Goal: Browse casually

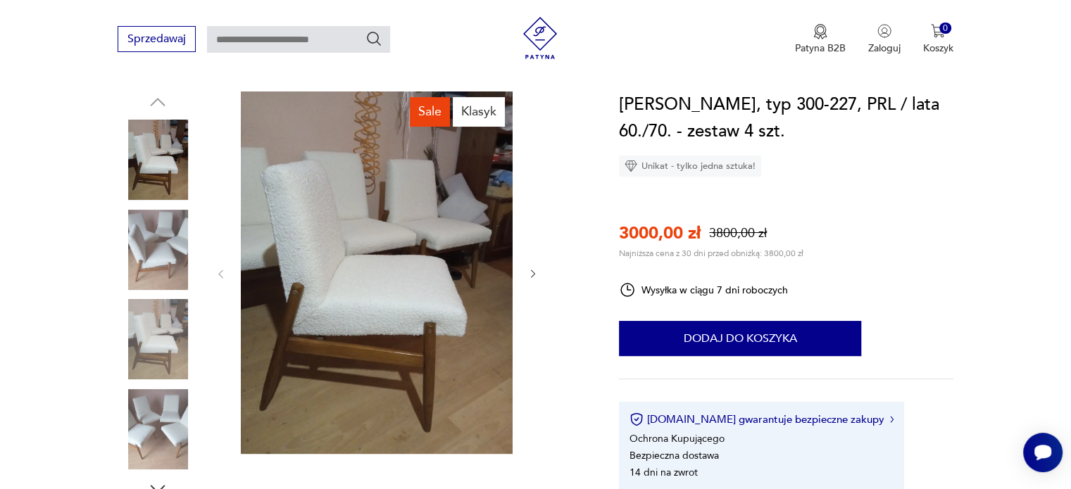
click at [411, 253] on img at bounding box center [377, 273] width 272 height 363
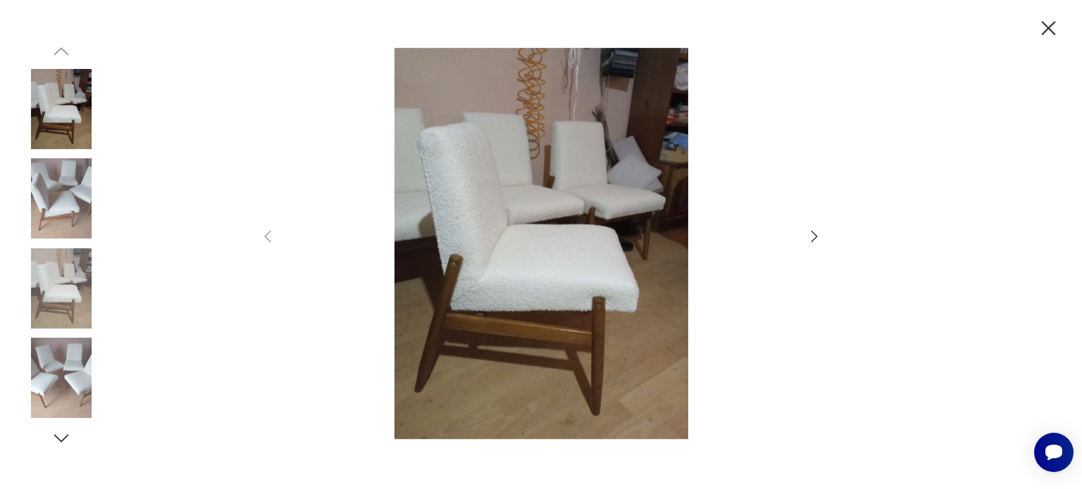
click at [411, 253] on img at bounding box center [540, 244] width 501 height 392
click at [63, 199] on img at bounding box center [61, 198] width 80 height 80
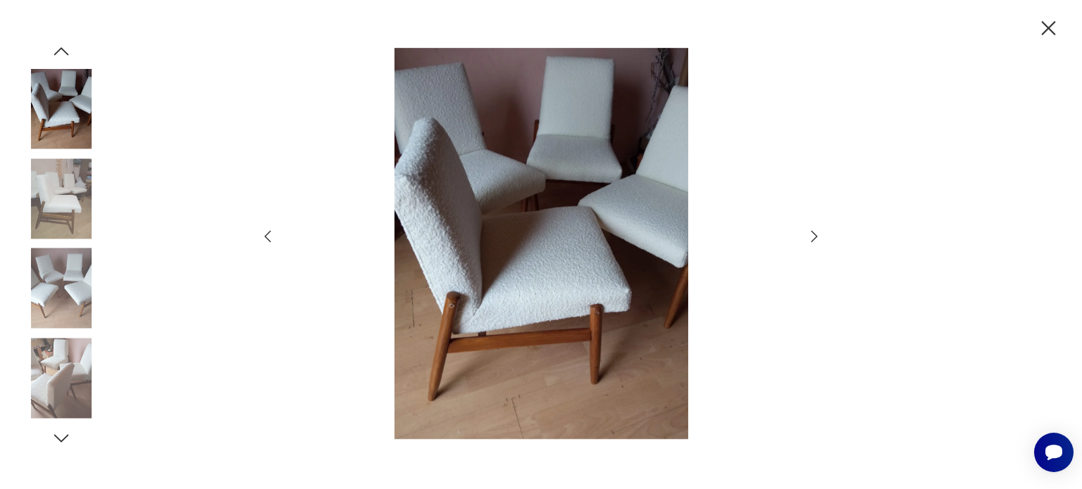
click at [65, 309] on img at bounding box center [61, 289] width 80 height 80
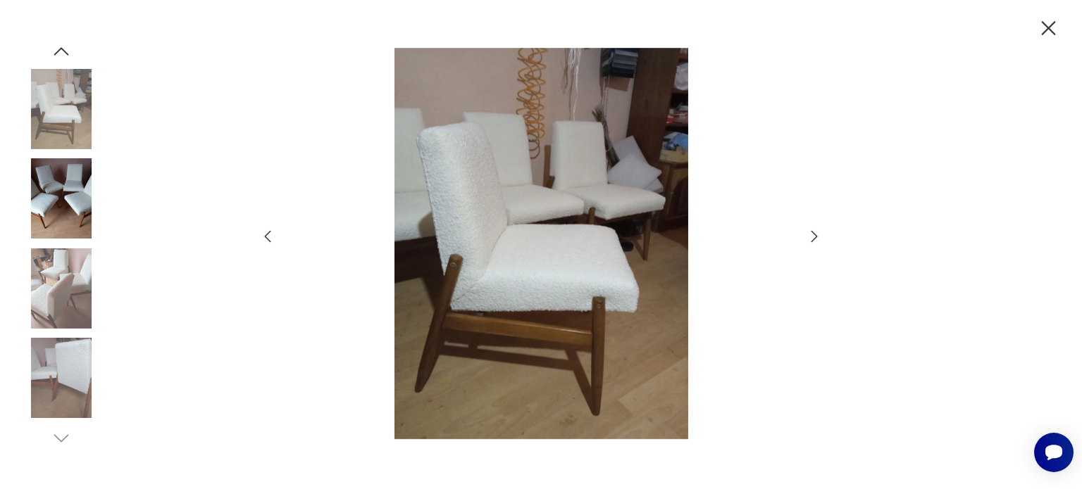
click at [80, 363] on img at bounding box center [61, 378] width 80 height 80
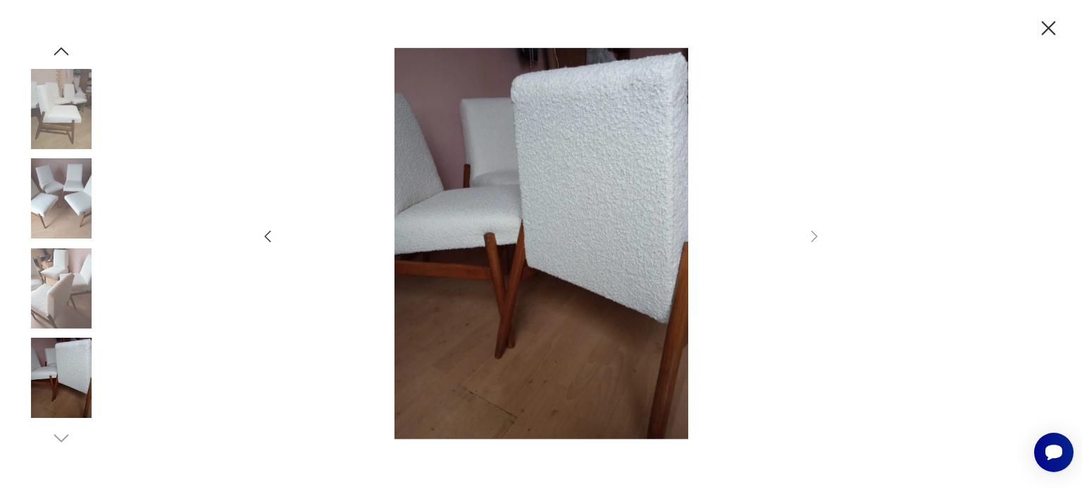
click at [63, 379] on img at bounding box center [61, 378] width 80 height 80
click at [63, 377] on img at bounding box center [61, 378] width 80 height 80
click at [68, 308] on img at bounding box center [61, 289] width 80 height 80
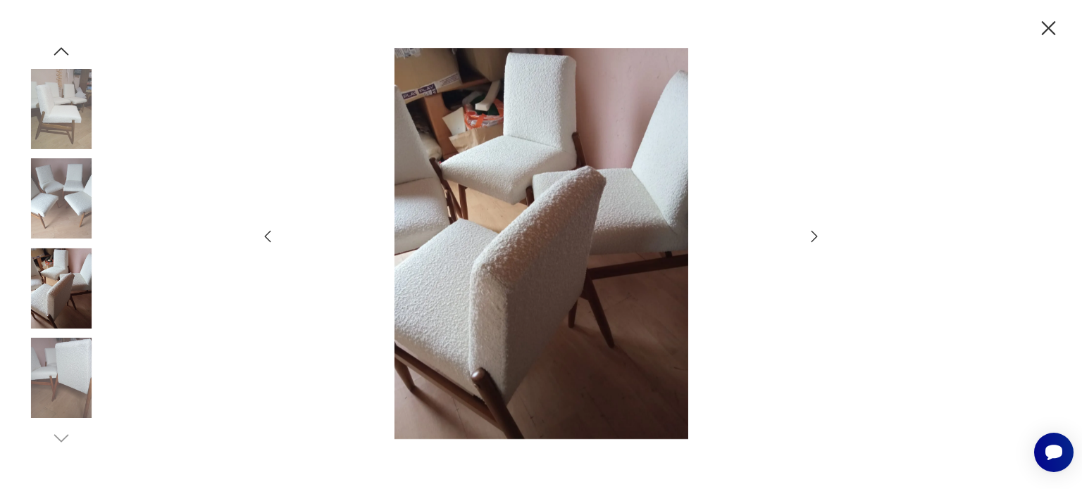
click at [63, 185] on img at bounding box center [61, 198] width 80 height 80
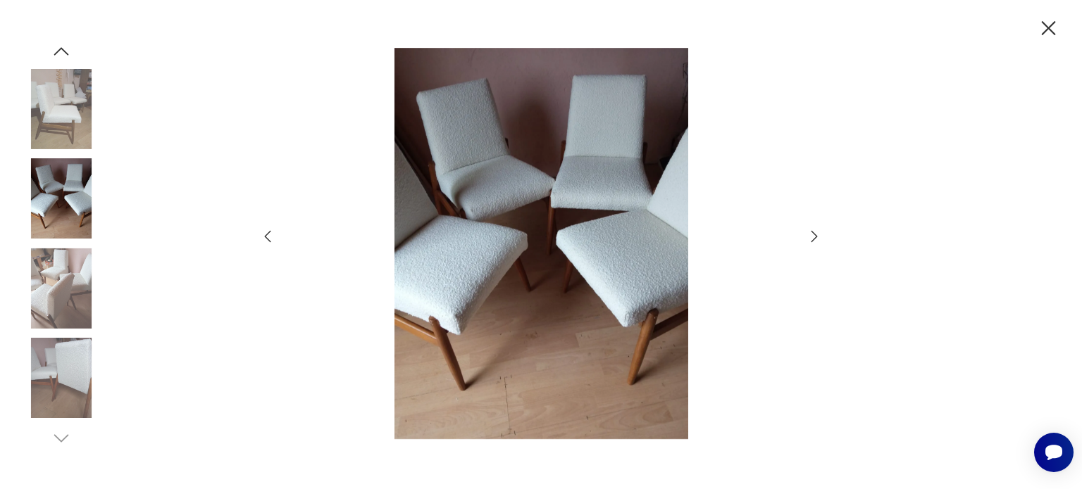
click at [59, 126] on img at bounding box center [61, 109] width 80 height 80
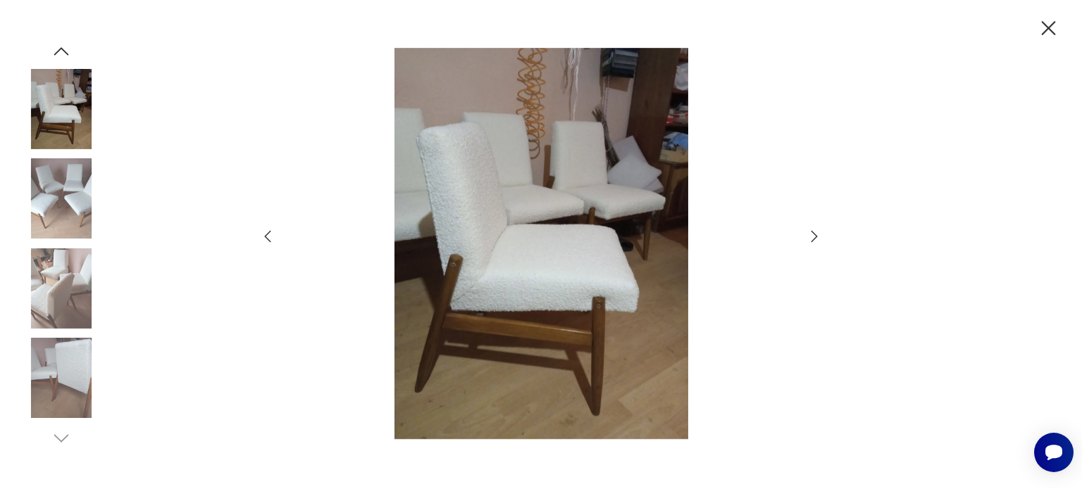
click at [55, 194] on img at bounding box center [61, 198] width 80 height 80
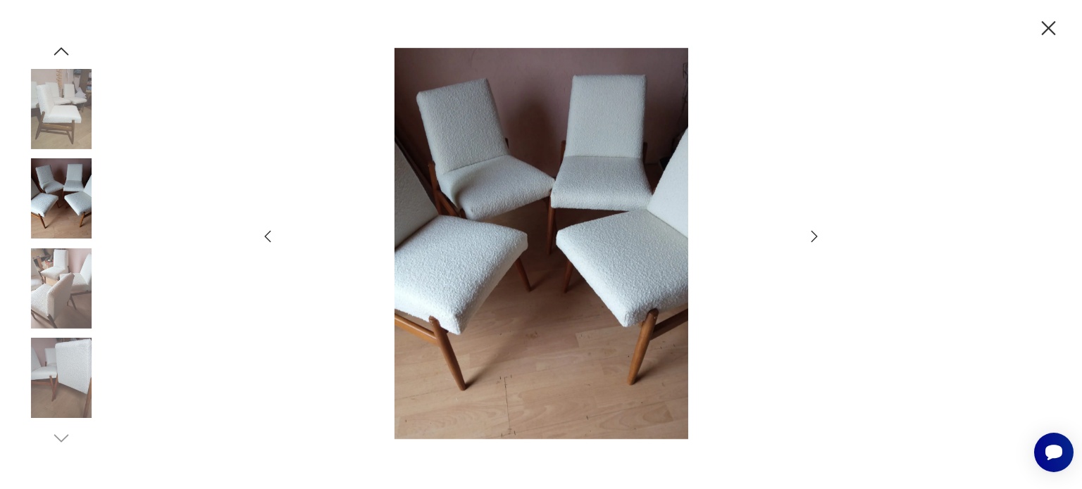
click at [59, 55] on icon "button" at bounding box center [61, 51] width 21 height 21
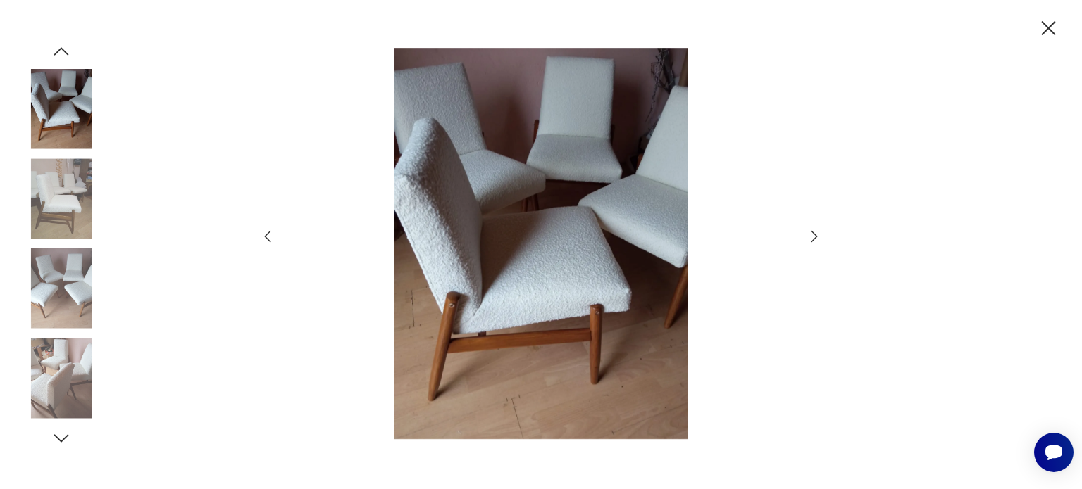
click at [59, 55] on icon "button" at bounding box center [61, 51] width 21 height 21
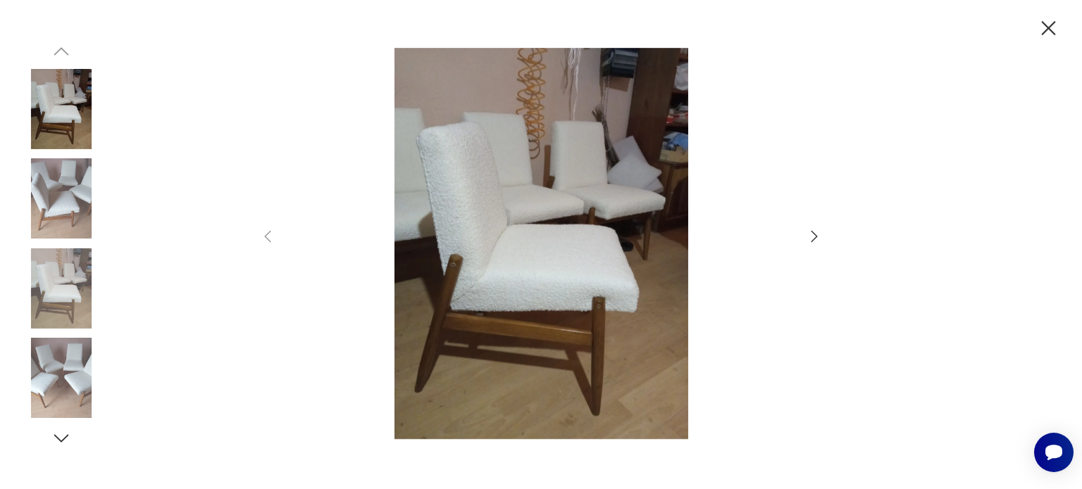
click at [51, 194] on img at bounding box center [61, 198] width 80 height 80
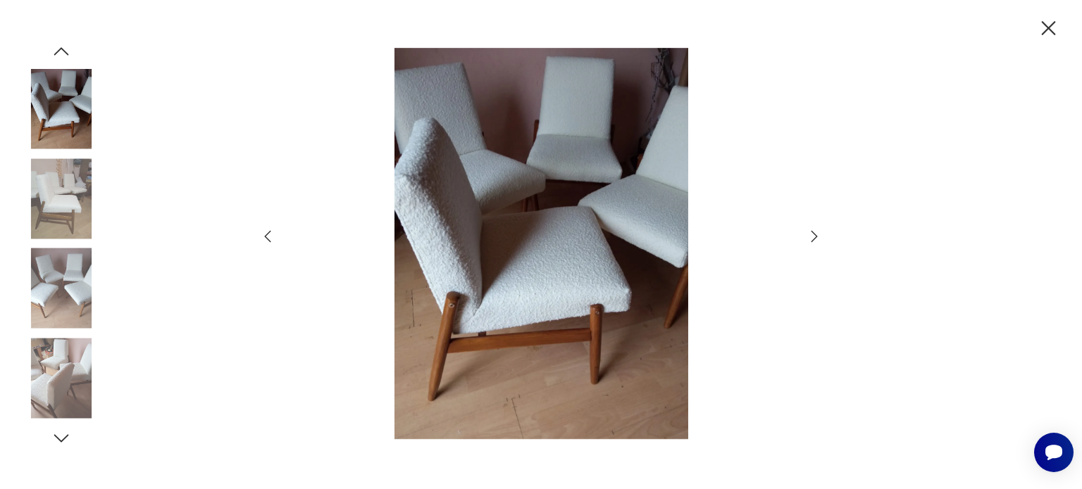
click at [51, 194] on div at bounding box center [61, 155] width 80 height 352
click at [59, 60] on icon "button" at bounding box center [61, 51] width 21 height 21
